Goal: Information Seeking & Learning: Learn about a topic

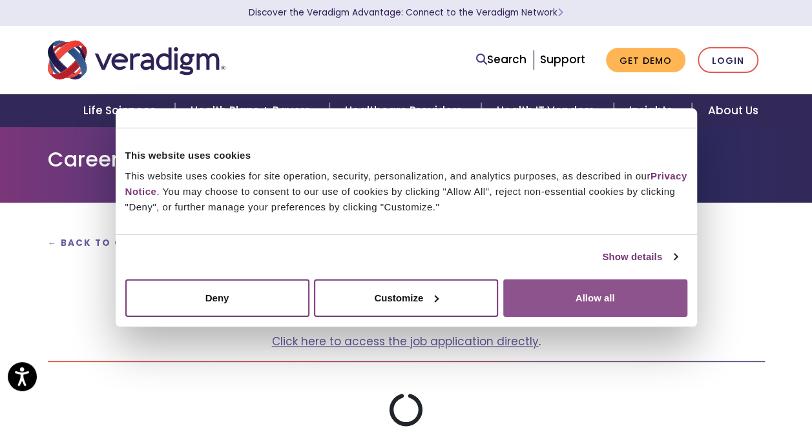
click at [597, 298] on button "Allow all" at bounding box center [595, 297] width 184 height 37
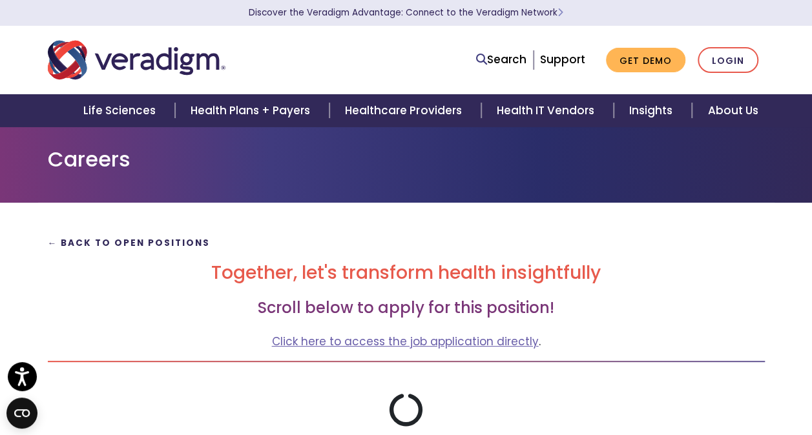
click at [76, 245] on strong "← Back to Open Positions" at bounding box center [129, 243] width 163 height 12
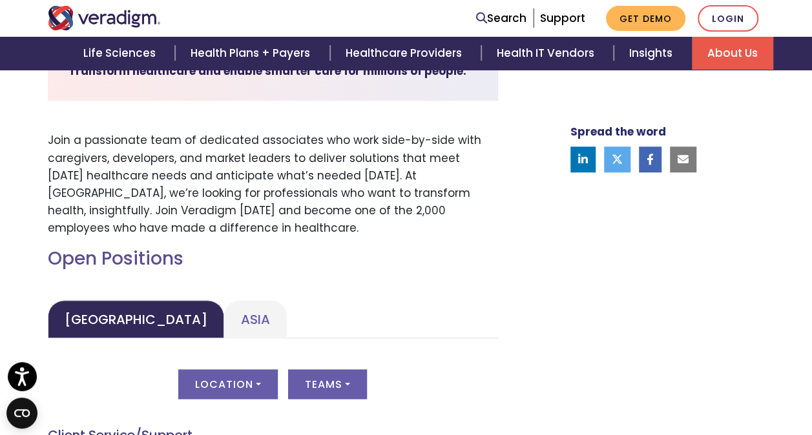
scroll to position [517, 0]
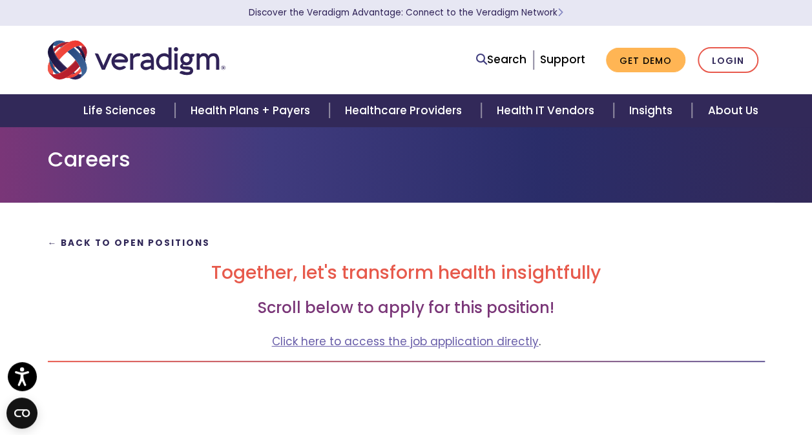
click at [77, 244] on strong "← Back to Open Positions" at bounding box center [129, 243] width 163 height 12
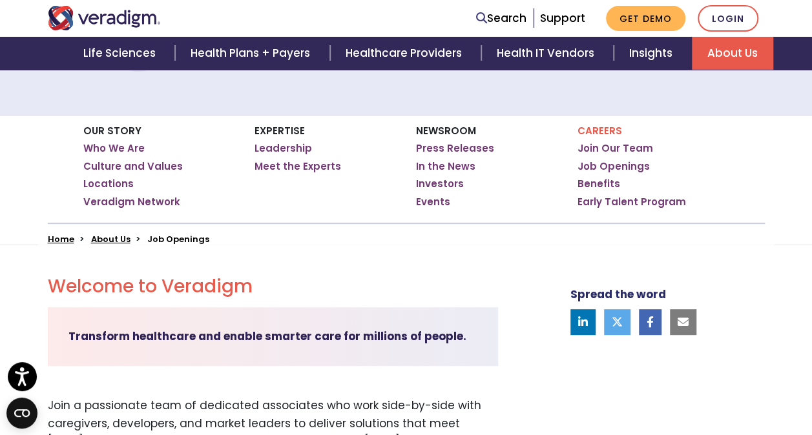
scroll to position [65, 0]
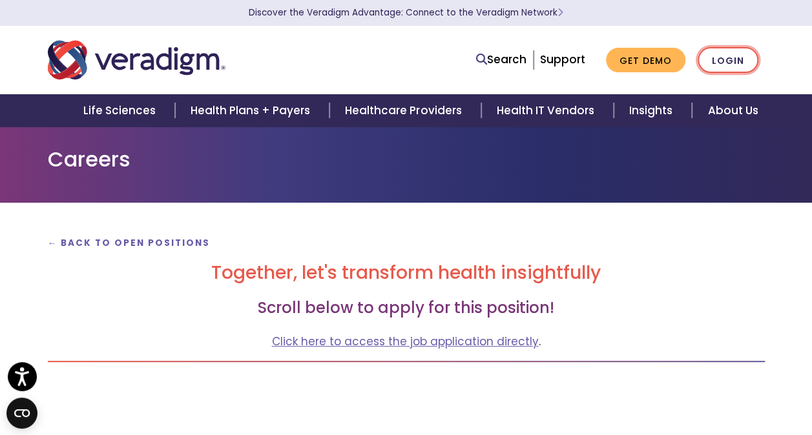
click at [714, 59] on link "Login" at bounding box center [727, 60] width 61 height 26
click at [89, 241] on strong "← Back to Open Positions" at bounding box center [129, 243] width 163 height 12
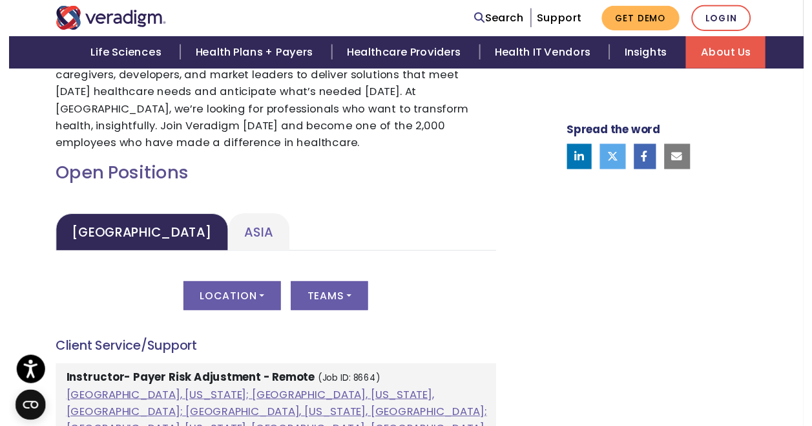
scroll to position [710, 0]
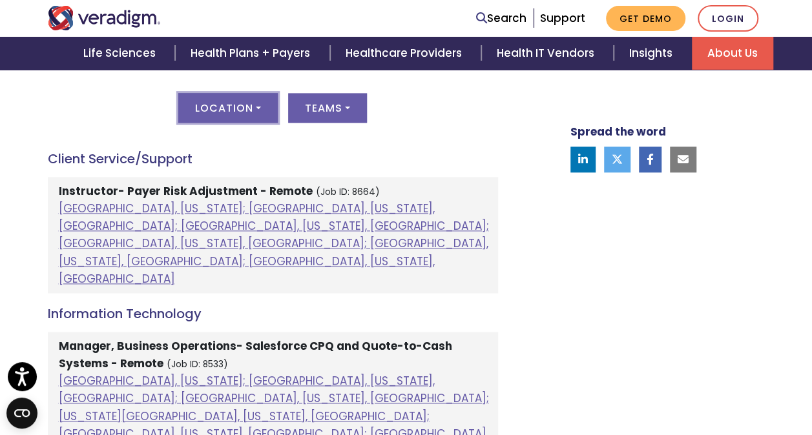
click at [240, 101] on button "Location" at bounding box center [227, 108] width 99 height 30
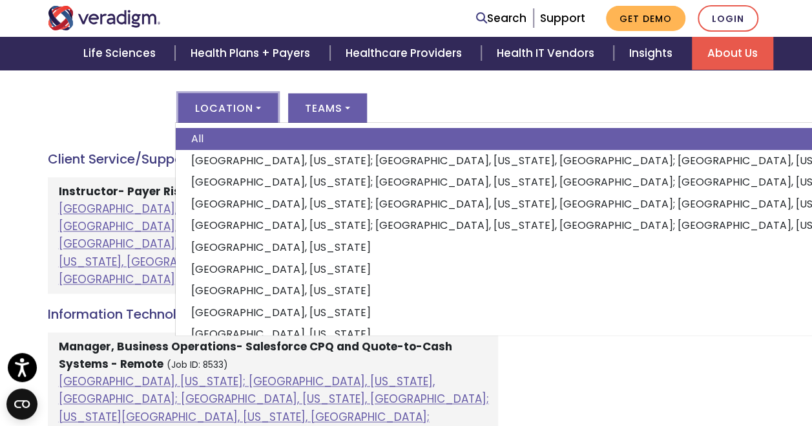
click at [476, 107] on div "Location All Atlanta, Georgia; Chicago, Illinois, United States; Houston, Texas…" at bounding box center [273, 115] width 450 height 45
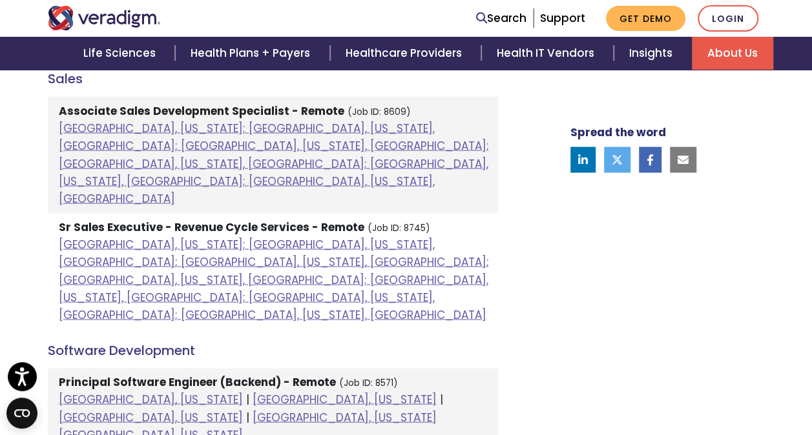
scroll to position [1292, 0]
